Goal: Navigation & Orientation: Find specific page/section

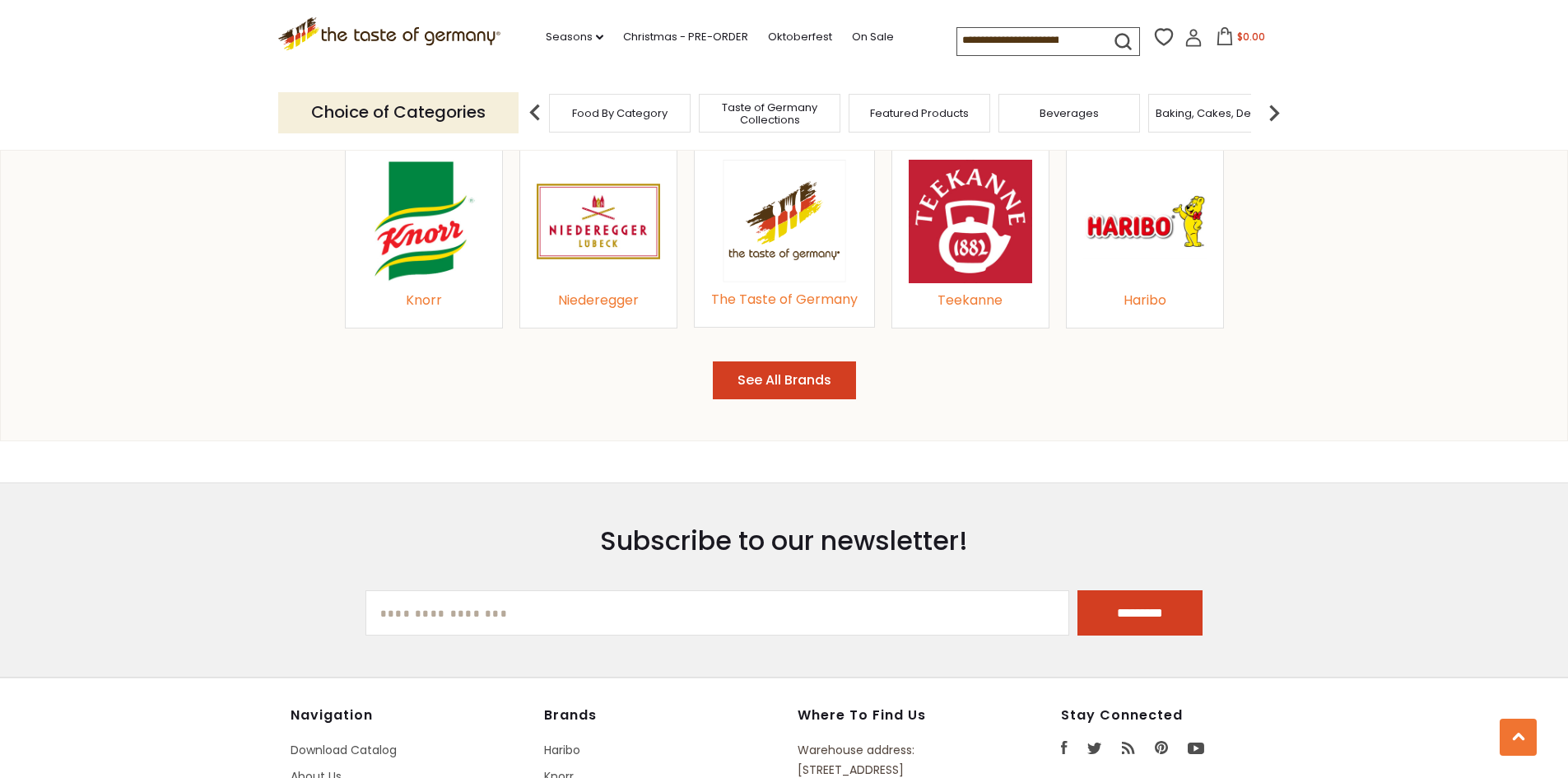
scroll to position [1976, 0]
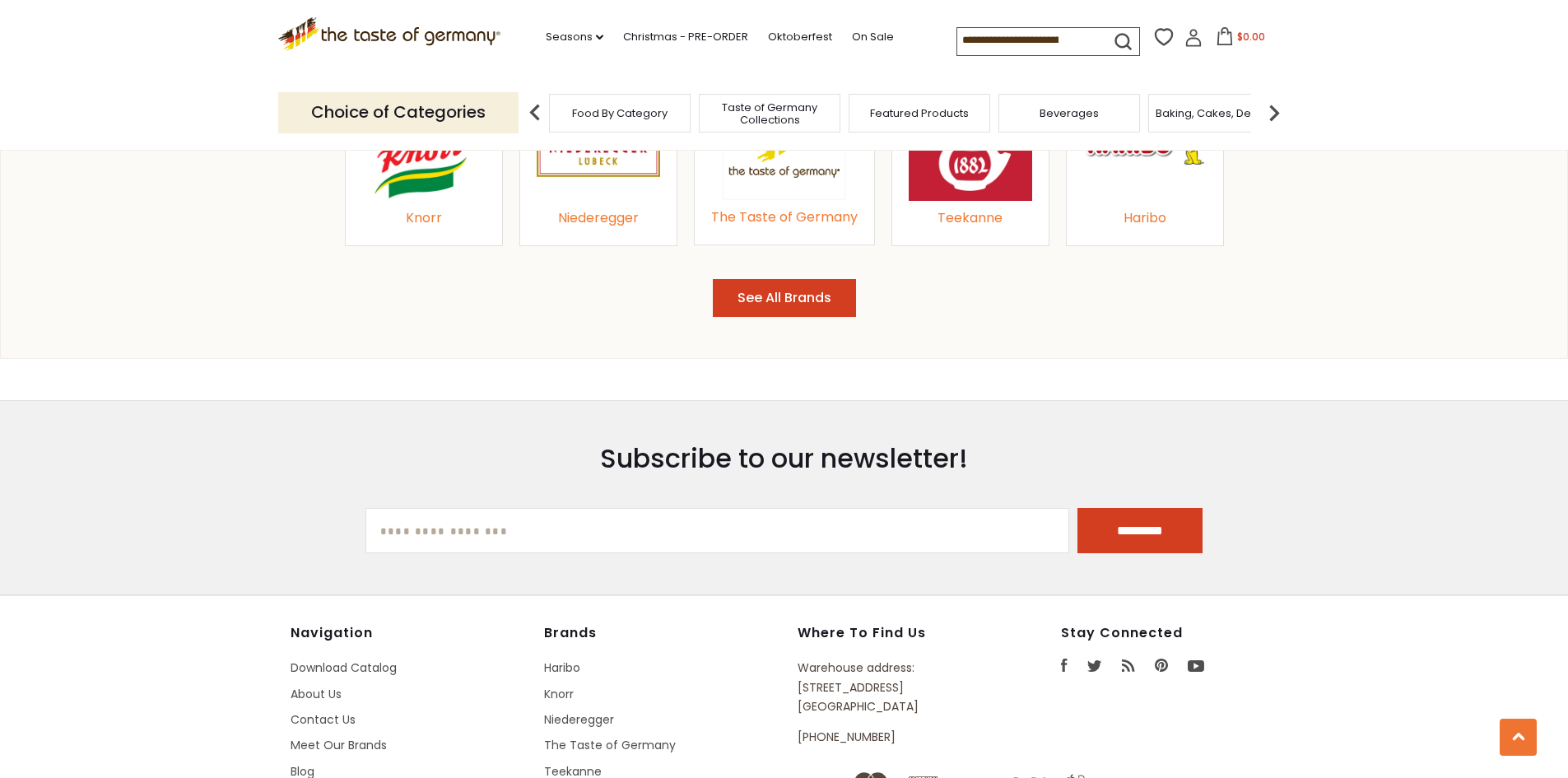
click at [780, 313] on button "See All Brands" at bounding box center [784, 298] width 143 height 38
